Goal: Feedback & Contribution: Leave review/rating

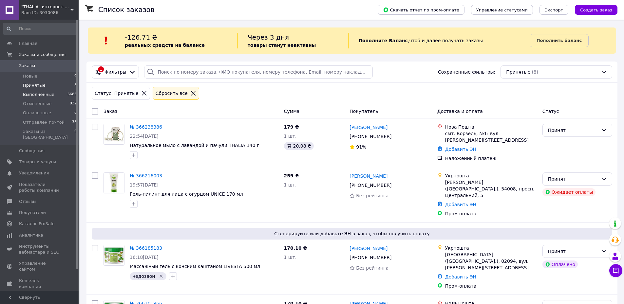
click at [38, 94] on span "Выполненные" at bounding box center [38, 95] width 31 height 6
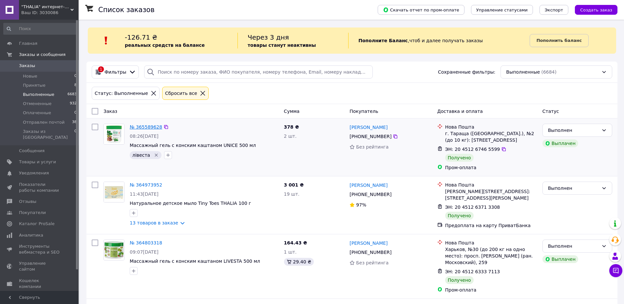
click at [143, 128] on link "№ 365589628" at bounding box center [146, 127] width 32 height 5
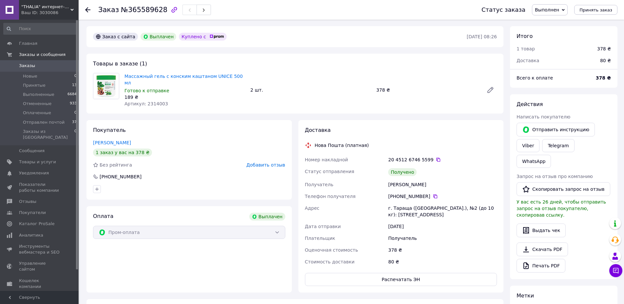
scroll to position [110, 0]
click at [266, 163] on span "Добавить отзыв" at bounding box center [265, 165] width 39 height 5
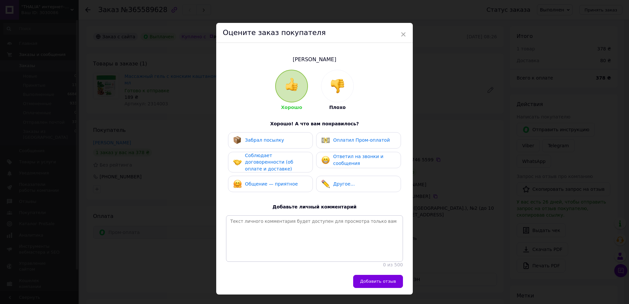
click at [275, 144] on div "Забрал посылку" at bounding box center [258, 140] width 51 height 9
click at [275, 159] on span "Соблюдает договоренности (об оплате и доставке)" at bounding box center [269, 162] width 48 height 19
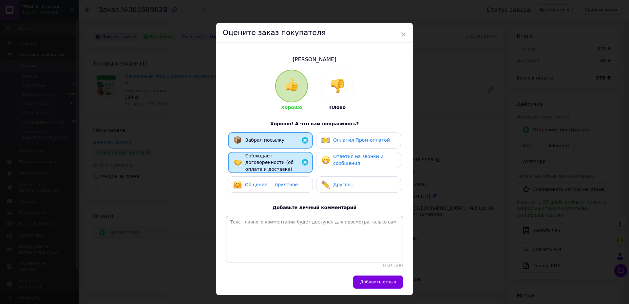
click at [269, 181] on div "Общение — приятное" at bounding box center [265, 185] width 65 height 9
click at [343, 159] on span "Ответил на звонки и сообщения" at bounding box center [358, 160] width 50 height 12
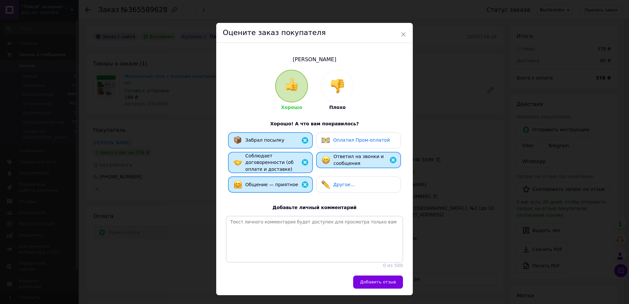
click at [343, 140] on span "Оплатил Пром-оплатой" at bounding box center [361, 140] width 57 height 5
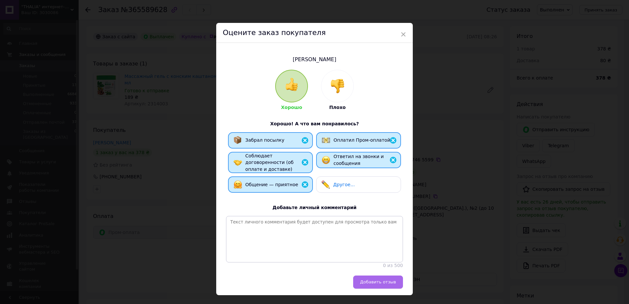
click at [377, 282] on span "Добавить отзыв" at bounding box center [378, 282] width 36 height 5
